Goal: Complete application form

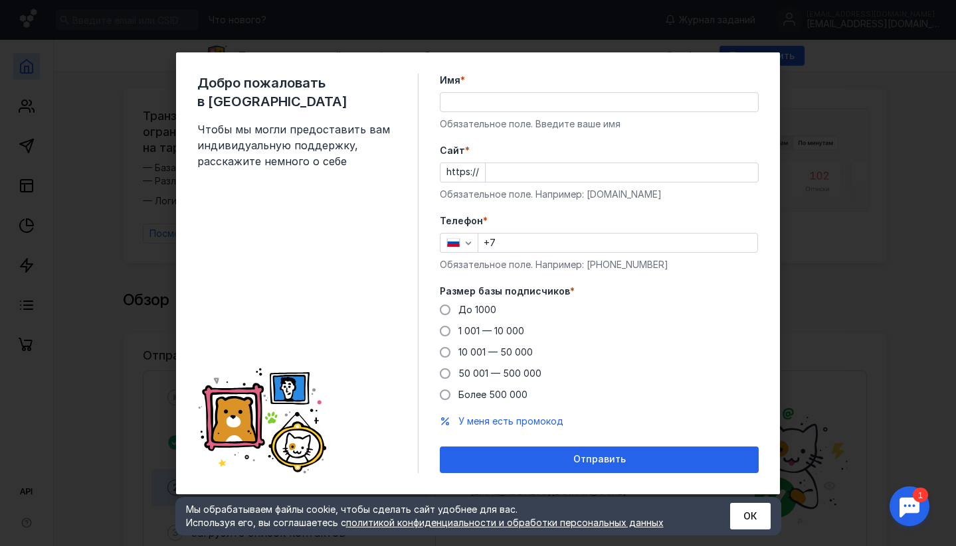
click at [812, 100] on div "Добро пожаловать в Sendsay Чтобы мы могли предоставить вам индивидуальную подде…" at bounding box center [478, 273] width 956 height 546
click at [548, 102] on input "Имя *" at bounding box center [598, 102] width 317 height 19
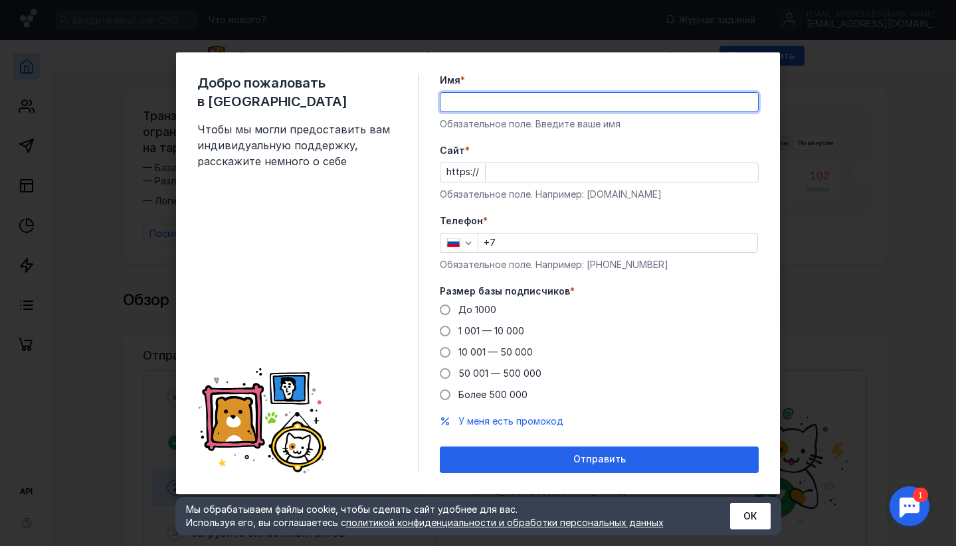
type input "[PERSON_NAME]"
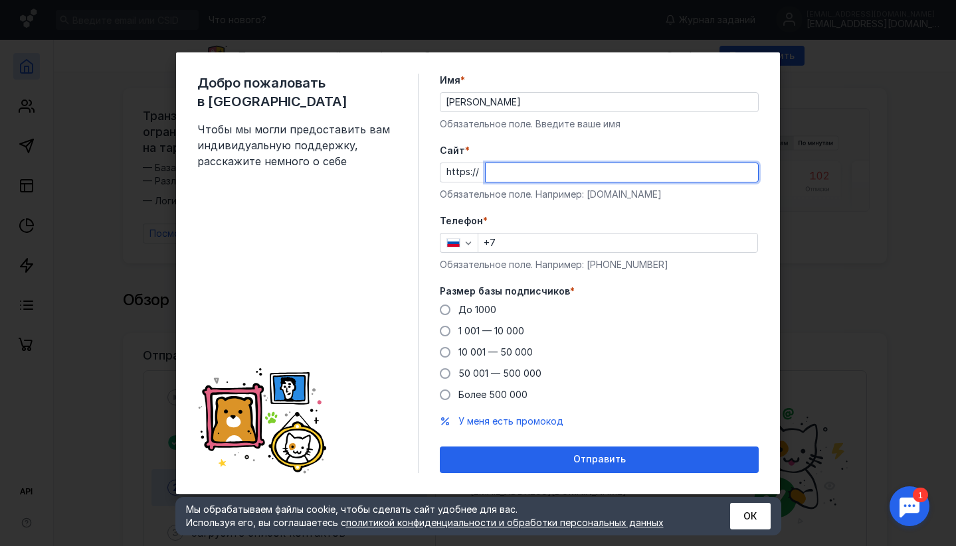
click at [522, 177] on input "Cайт *" at bounding box center [621, 172] width 272 height 19
click at [507, 173] on input "pixlaprk.r" at bounding box center [621, 172] width 272 height 19
type input "[DOMAIN_NAME]"
click at [548, 242] on input "+7" at bounding box center [617, 243] width 279 height 19
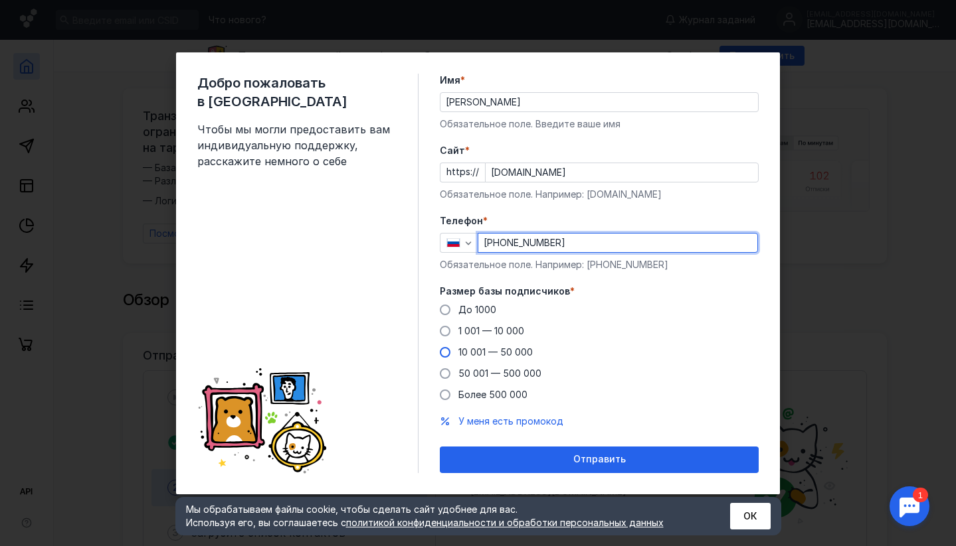
type input "[PHONE_NUMBER]"
click at [488, 350] on span "10 001 — 50 000" at bounding box center [495, 352] width 74 height 11
click at [0, 0] on input "10 001 — 50 000" at bounding box center [0, 0] width 0 height 0
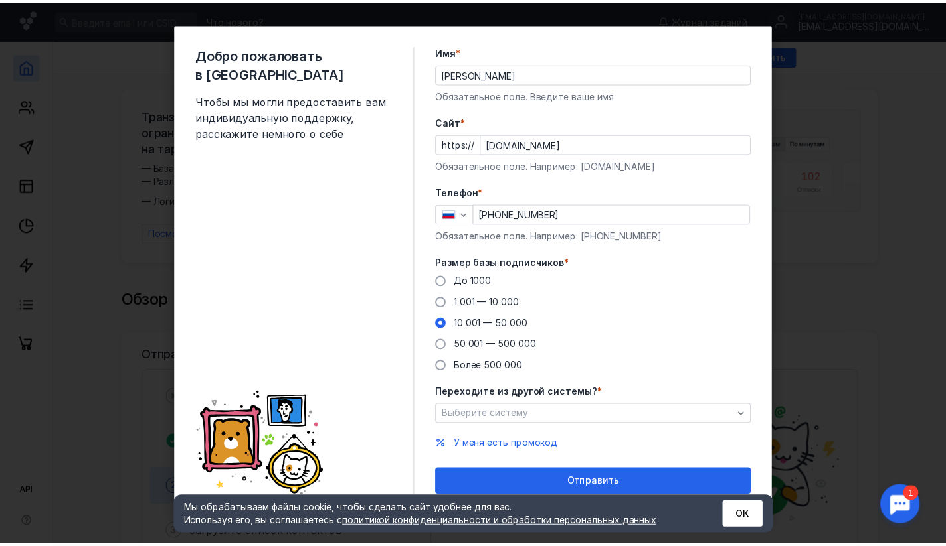
scroll to position [14, 0]
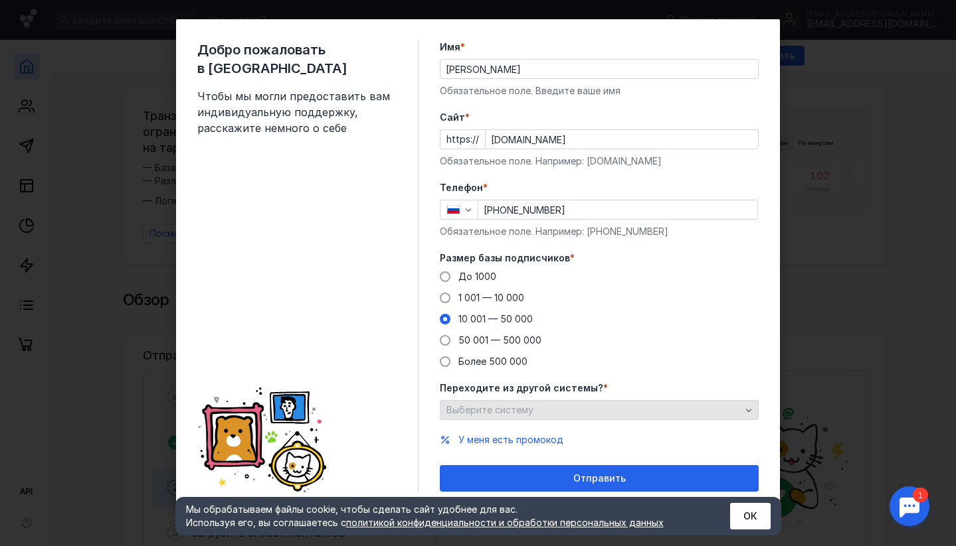
click at [568, 405] on div "Выберите систему" at bounding box center [593, 410] width 301 height 11
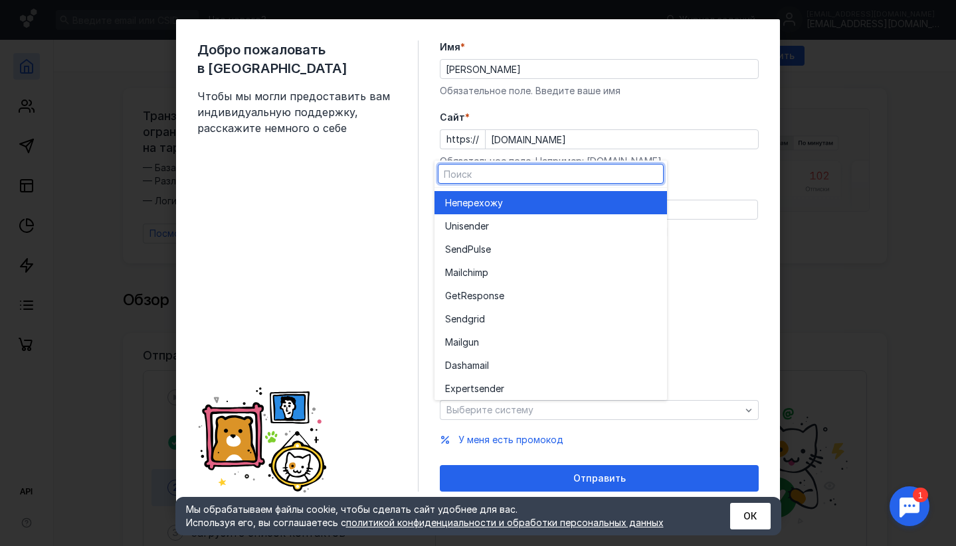
click at [531, 205] on div "Не перехожу" at bounding box center [550, 203] width 211 height 13
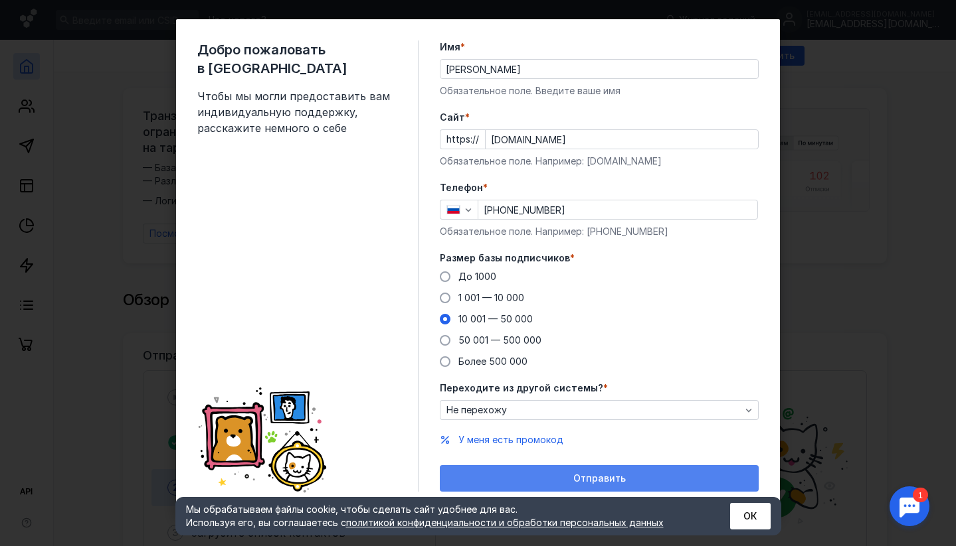
click at [606, 472] on div "Отправить" at bounding box center [599, 478] width 319 height 27
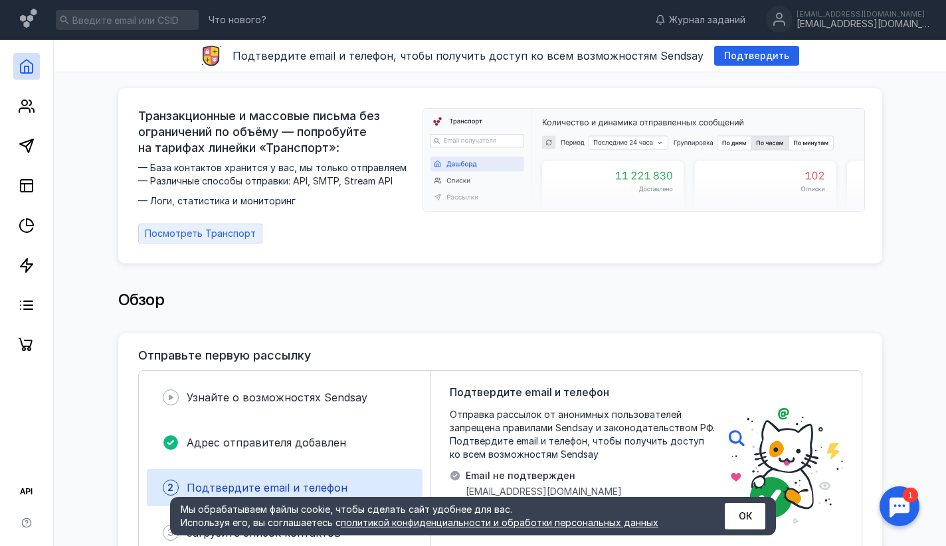
click at [191, 228] on span "Посмотреть Транспорт" at bounding box center [200, 233] width 111 height 11
